Goal: Transaction & Acquisition: Purchase product/service

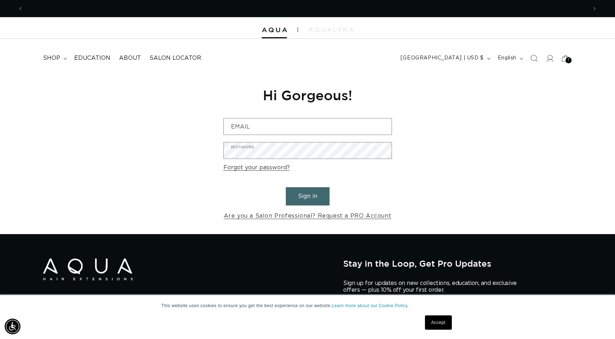
scroll to position [0, 564]
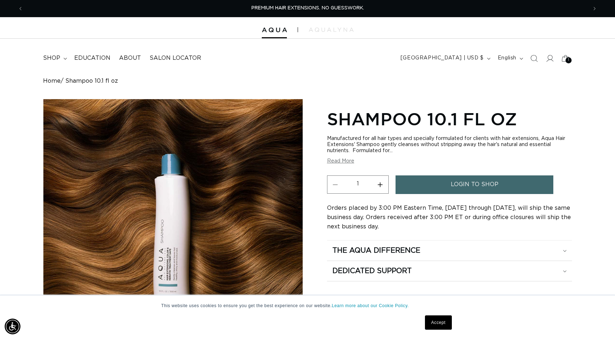
scroll to position [339, 0]
